Goal: Task Accomplishment & Management: Use online tool/utility

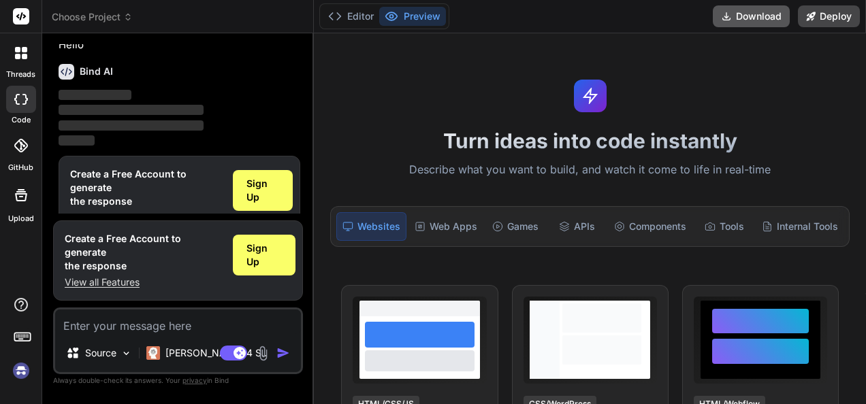
scroll to position [45, 0]
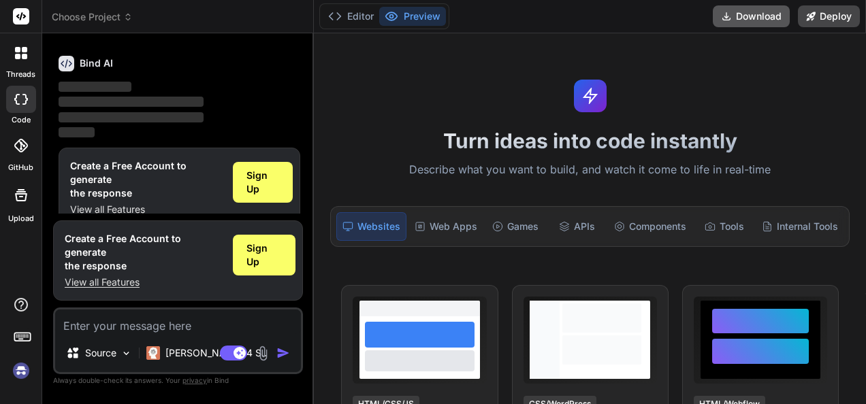
click at [762, 16] on button "Download" at bounding box center [751, 16] width 77 height 22
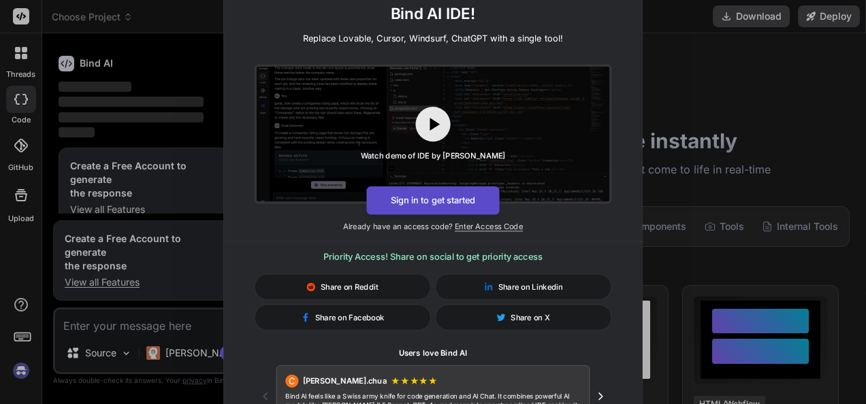
click at [445, 202] on button "Sign in to get started" at bounding box center [432, 200] width 133 height 29
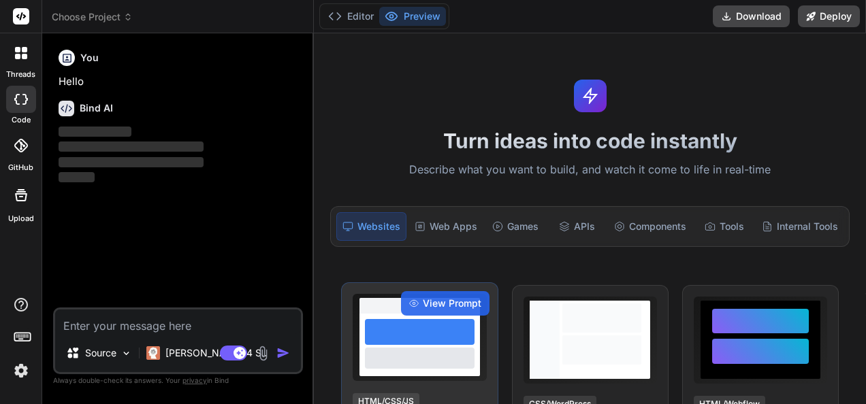
scroll to position [0, 0]
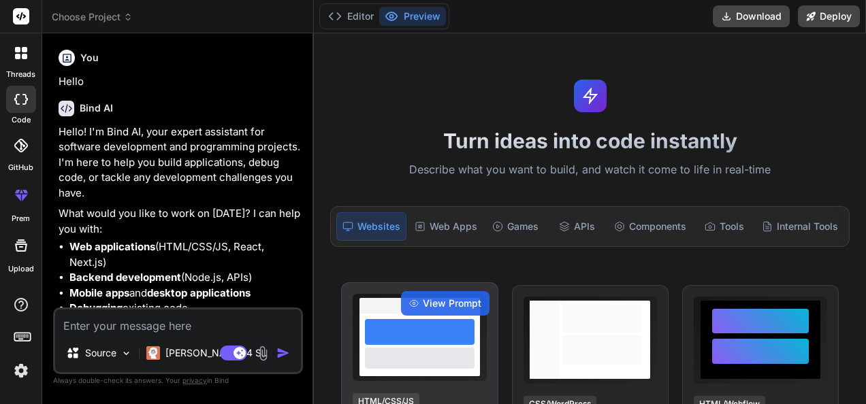
type textarea "x"
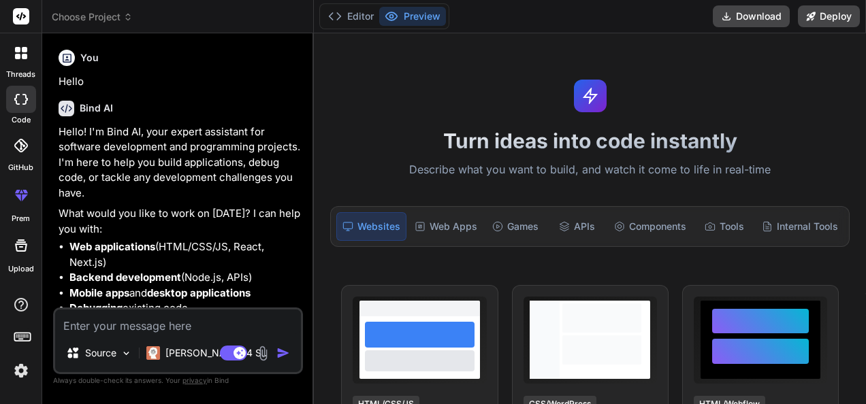
click at [660, 20] on div "Editor Preview Download Deploy" at bounding box center [590, 16] width 552 height 33
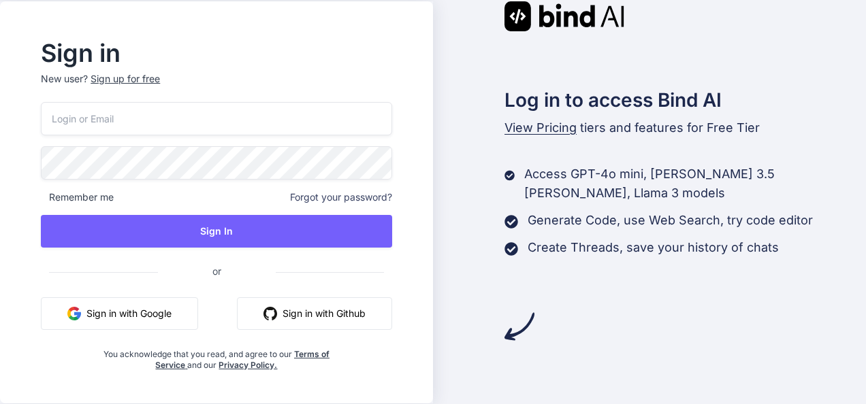
click at [151, 317] on button "Sign in with Google" at bounding box center [119, 313] width 157 height 33
